Goal: Check status: Check status

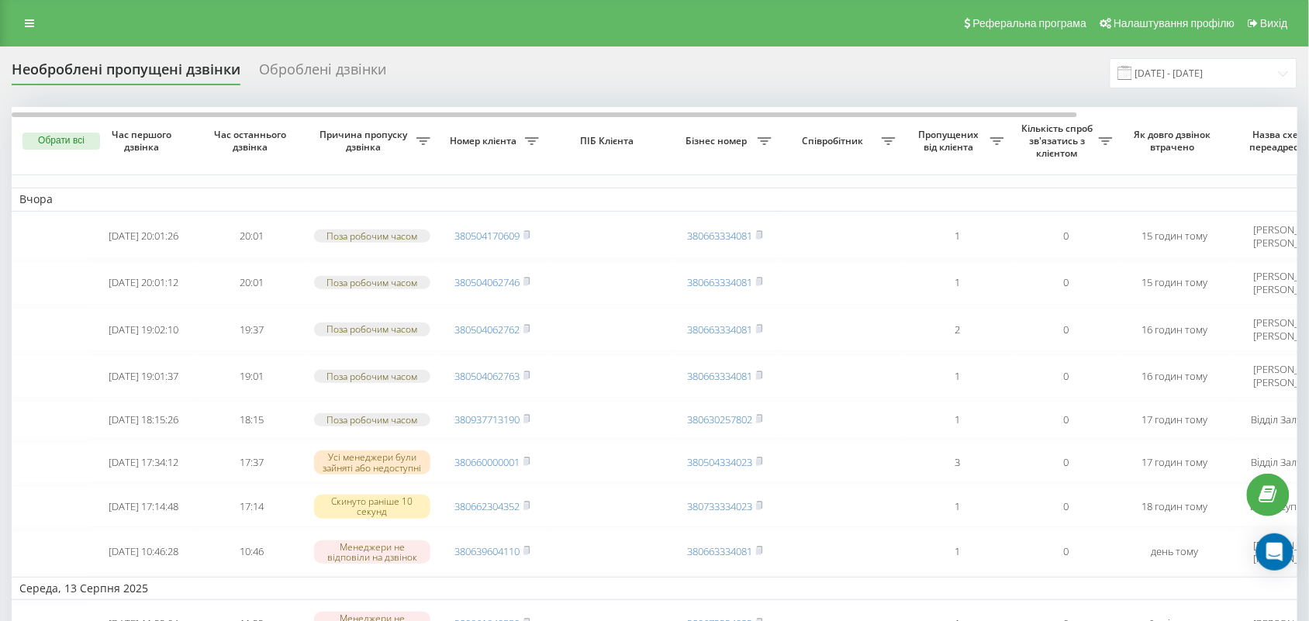
click at [291, 71] on div "Оброблені дзвінки" at bounding box center [322, 73] width 127 height 24
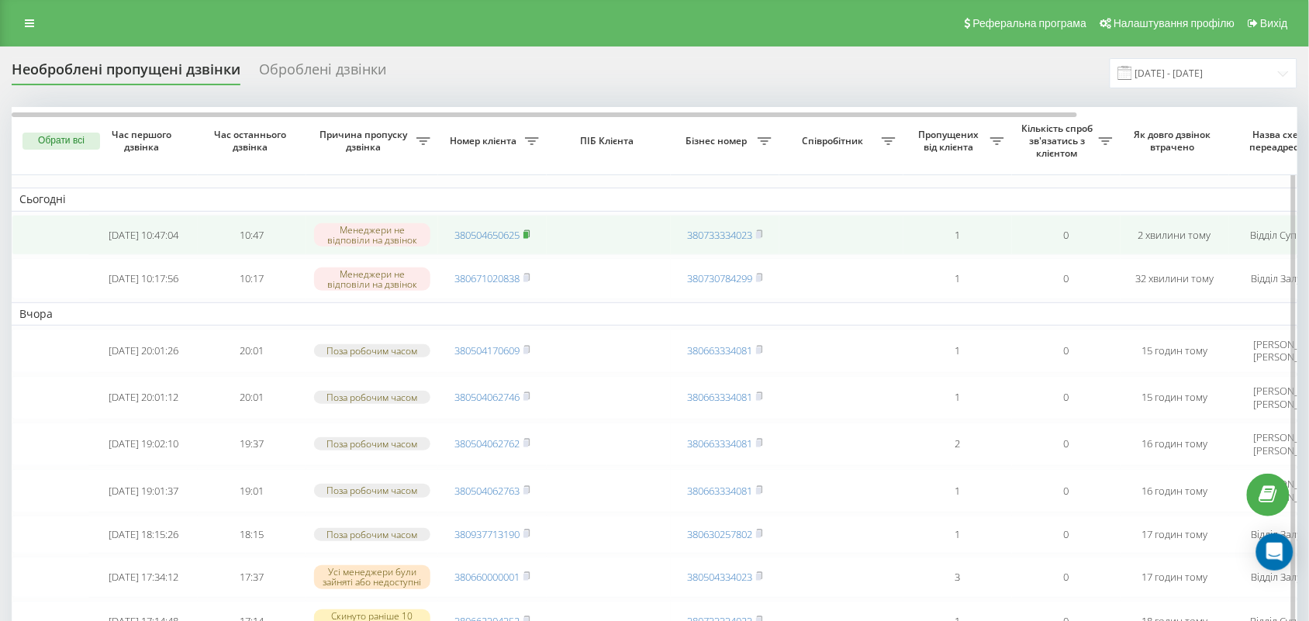
click at [528, 239] on rect at bounding box center [525, 235] width 5 height 7
